Goal: Task Accomplishment & Management: Complete application form

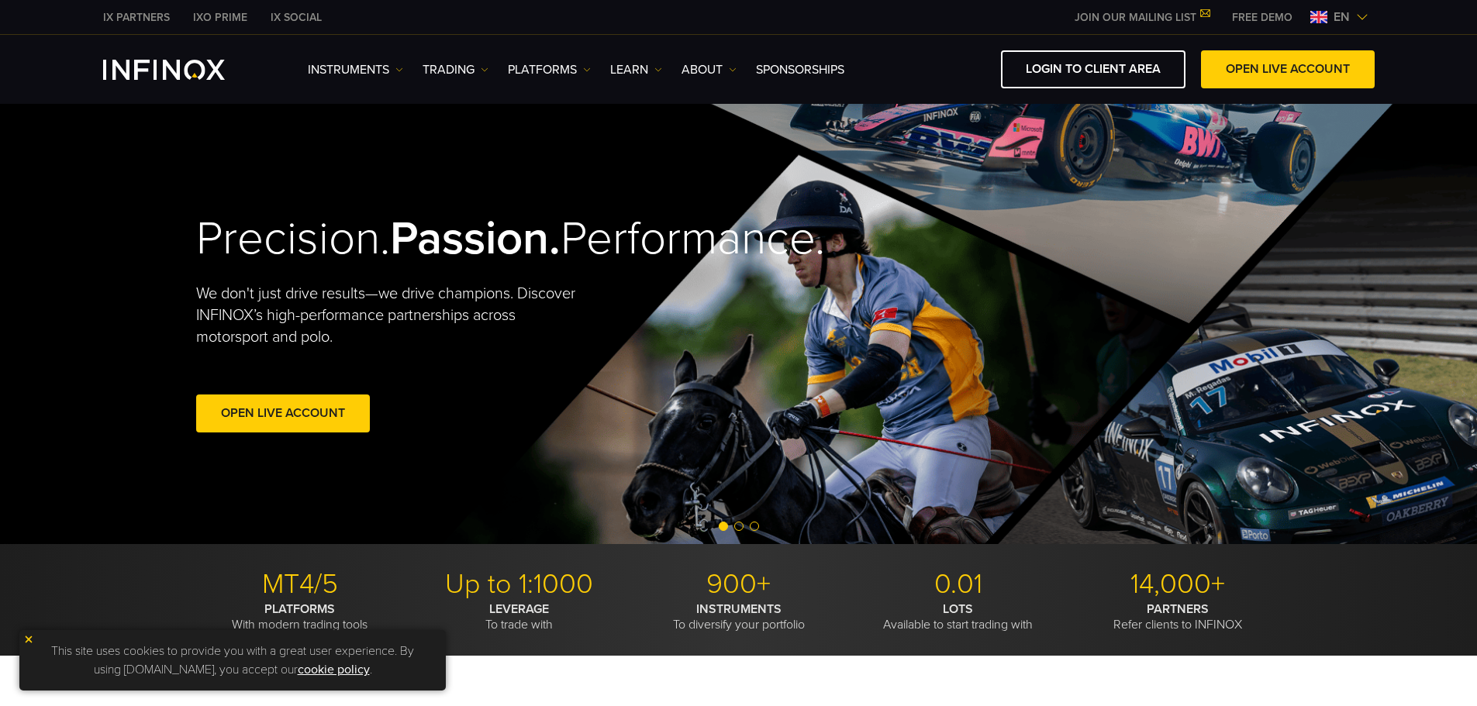
click at [1358, 15] on img at bounding box center [1362, 17] width 12 height 12
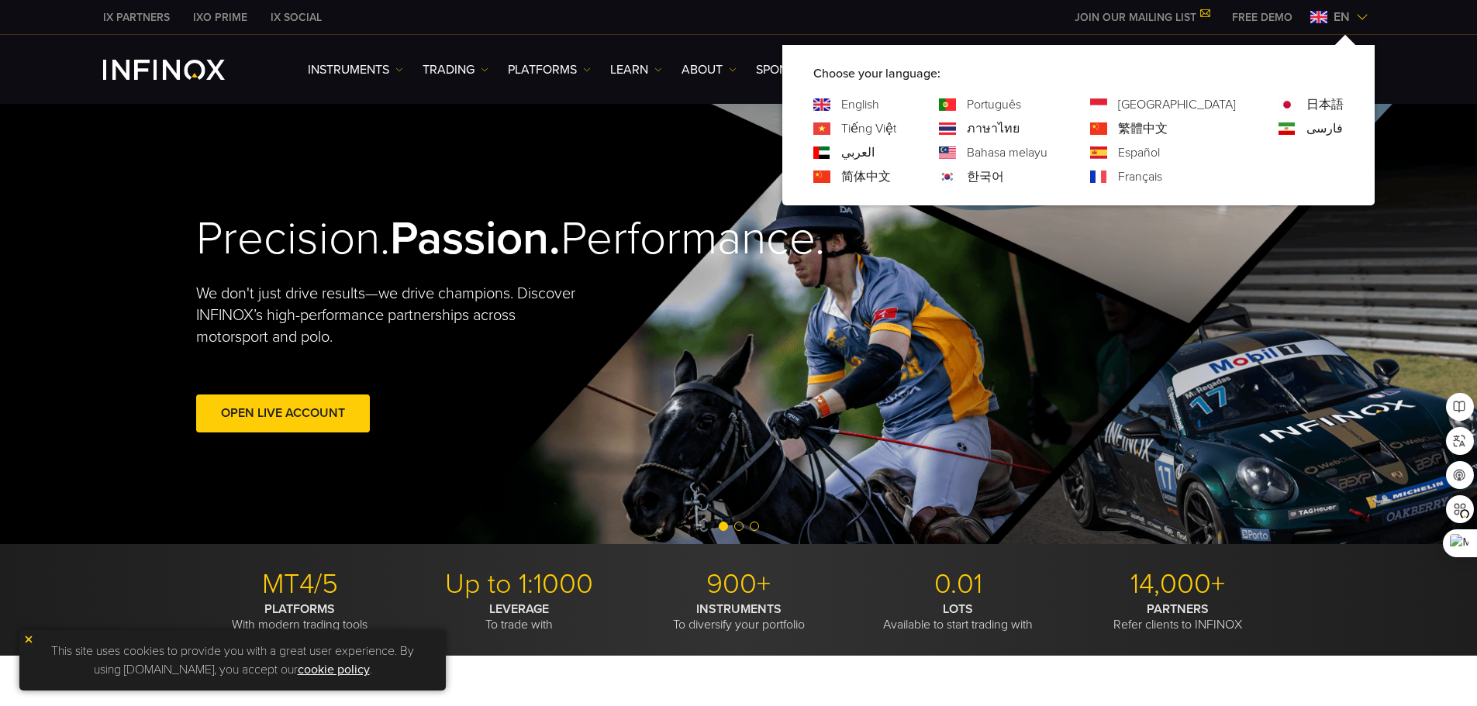
click at [1004, 178] on link "한국어" at bounding box center [985, 176] width 37 height 19
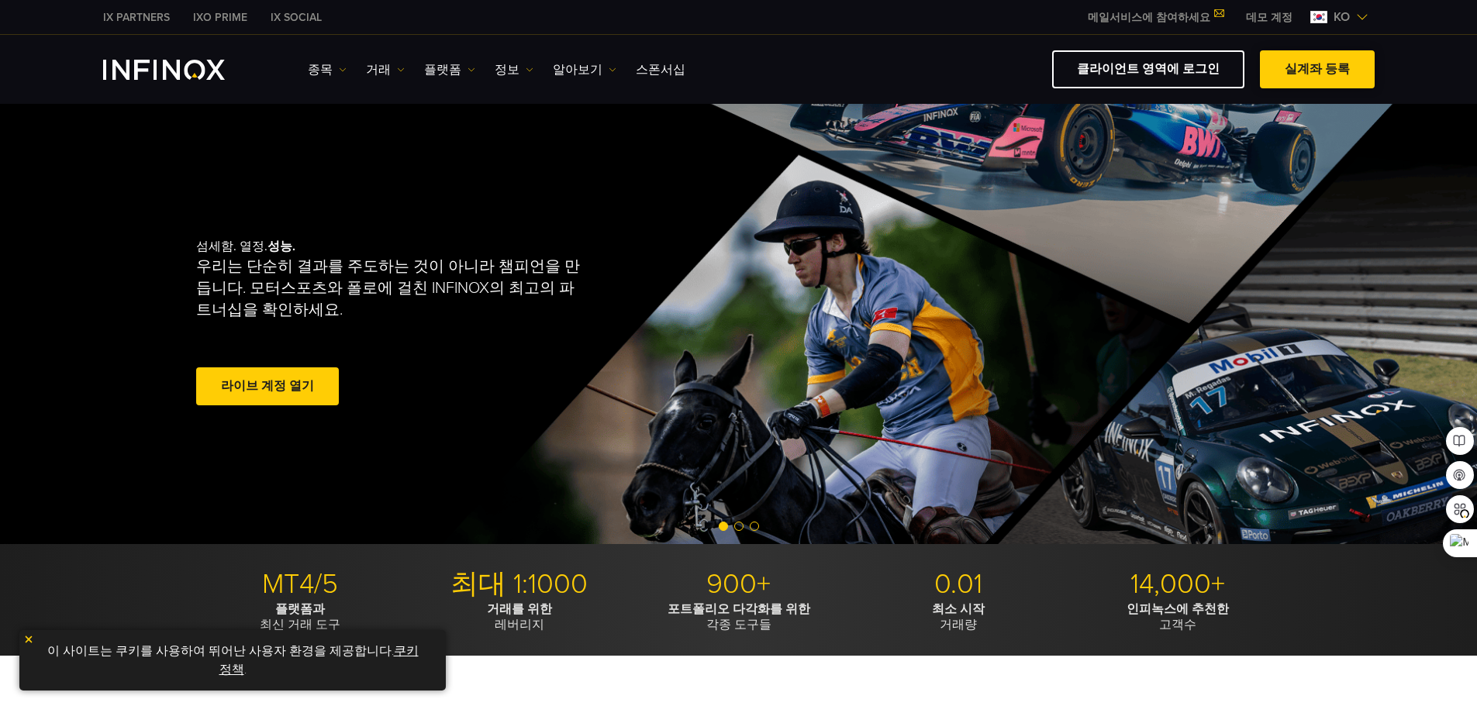
click at [1301, 63] on link "실계좌 등록" at bounding box center [1317, 69] width 115 height 38
